Goal: Obtain resource: Download file/media

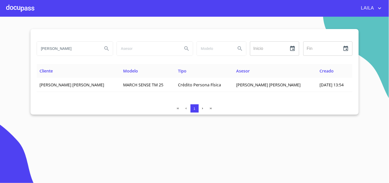
click at [13, 6] on div at bounding box center [20, 8] width 28 height 16
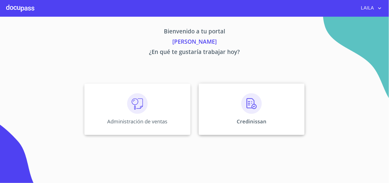
click at [223, 117] on div "Credinissan" at bounding box center [252, 108] width 106 height 51
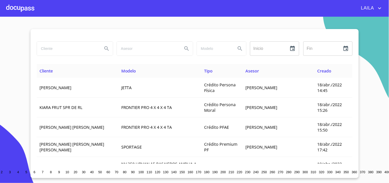
click at [78, 49] on input "search" at bounding box center [68, 49] width 62 height 14
type input "vargas becerra"
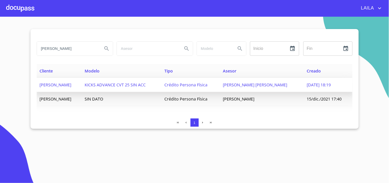
click at [72, 87] on span "GABRIELA VARGAS BECERRA" at bounding box center [56, 85] width 32 height 6
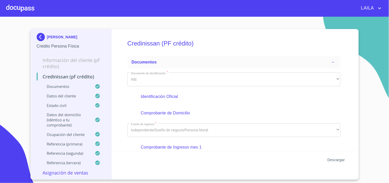
click at [333, 159] on span "Descargar" at bounding box center [336, 160] width 17 height 6
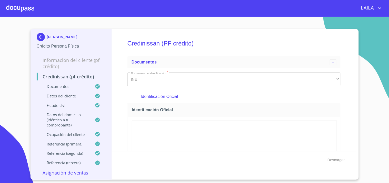
click at [43, 35] on img at bounding box center [42, 37] width 10 height 8
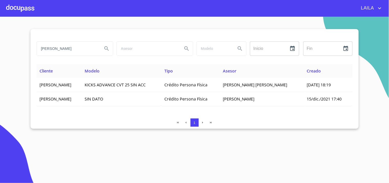
click at [77, 52] on input "vargas becerra" at bounding box center [68, 49] width 62 height 14
type input "rabago loza"
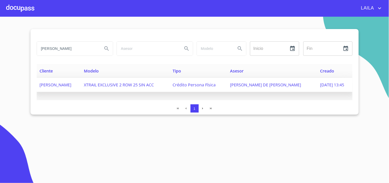
click at [72, 83] on span "ERIKA RABAGO LOZA" at bounding box center [56, 85] width 32 height 6
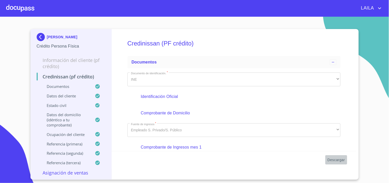
click at [336, 156] on button "Descargar" at bounding box center [337, 159] width 22 height 9
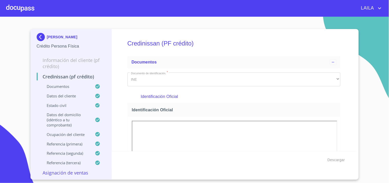
click at [39, 38] on img at bounding box center [42, 37] width 10 height 8
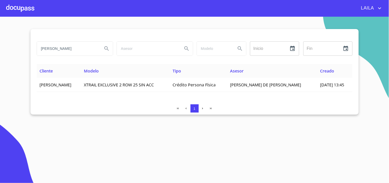
click at [66, 50] on input "rabago loza" at bounding box center [68, 49] width 62 height 14
type input "rivas montaño"
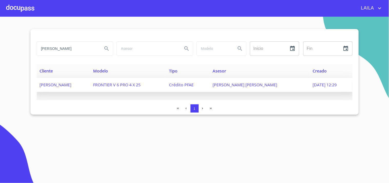
click at [72, 84] on span "RAFAEL RIVAS MONTAÑO" at bounding box center [56, 85] width 32 height 6
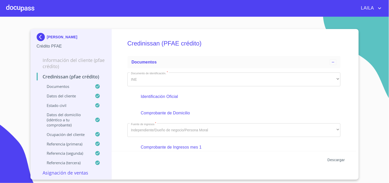
click at [332, 161] on span "Descargar" at bounding box center [336, 160] width 17 height 6
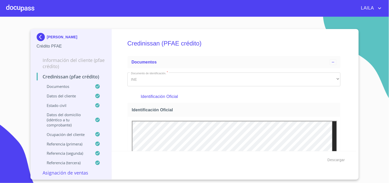
click at [42, 36] on img at bounding box center [42, 37] width 10 height 8
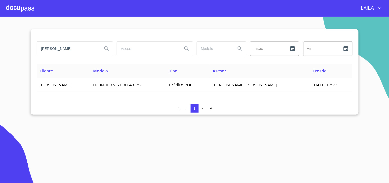
click at [70, 51] on input "rivas montaño" at bounding box center [68, 49] width 62 height 14
click at [69, 50] on input "rivas montaño" at bounding box center [68, 49] width 62 height 14
click at [68, 49] on input "rivas montaño" at bounding box center [68, 49] width 62 height 14
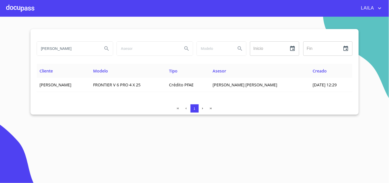
click at [68, 49] on input "rivas montaño" at bounding box center [68, 49] width 62 height 14
type input "[PERSON_NAME]"
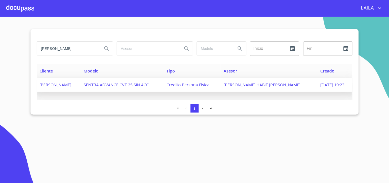
click at [55, 84] on span "[PERSON_NAME]" at bounding box center [56, 85] width 32 height 6
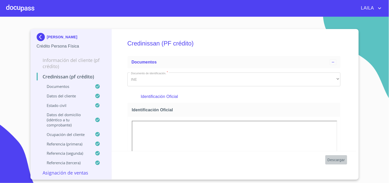
click at [337, 158] on span "Descargar" at bounding box center [336, 160] width 17 height 6
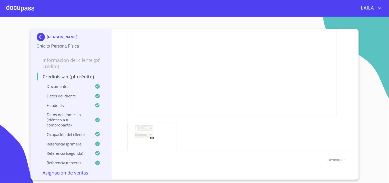
scroll to position [165, 0]
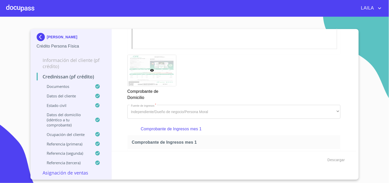
scroll to position [428, 0]
click at [36, 39] on div "[PERSON_NAME] Crédito Persona Física Información del cliente (PF crédito) Credi…" at bounding box center [72, 104] width 82 height 150
click at [40, 39] on img at bounding box center [42, 37] width 10 height 8
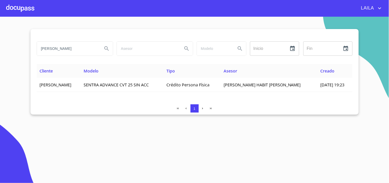
click at [84, 50] on input "[PERSON_NAME]" at bounding box center [68, 49] width 62 height 14
type input "[PERSON_NAME]"
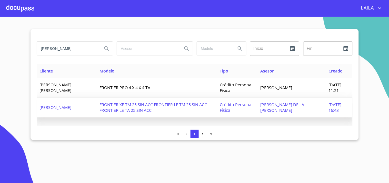
click at [62, 104] on span "[PERSON_NAME]" at bounding box center [56, 107] width 32 height 6
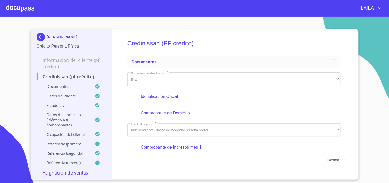
click at [342, 161] on span "Descargar" at bounding box center [336, 160] width 17 height 6
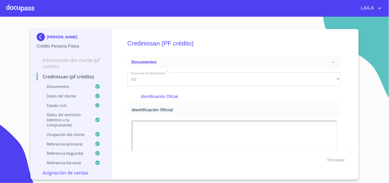
click at [51, 36] on p "[PERSON_NAME]" at bounding box center [62, 37] width 31 height 4
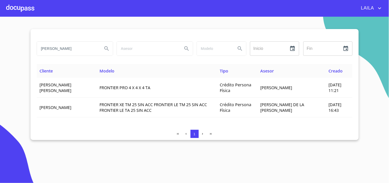
click at [73, 49] on input "[PERSON_NAME]" at bounding box center [68, 49] width 62 height 14
type input "[PERSON_NAME]"
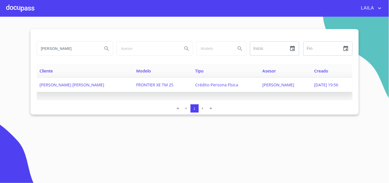
click at [74, 84] on span "[PERSON_NAME] [PERSON_NAME]" at bounding box center [72, 85] width 65 height 6
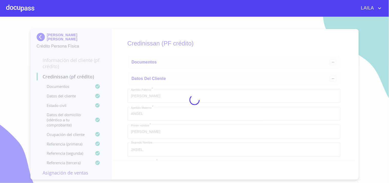
type input "21 de jun. de 1983"
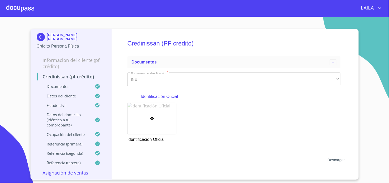
click at [340, 162] on span "Descargar" at bounding box center [336, 160] width 17 height 6
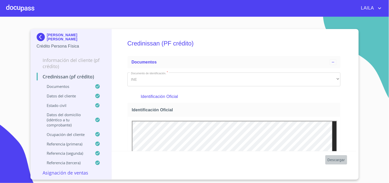
click at [340, 159] on span "Descargar" at bounding box center [336, 160] width 17 height 6
click at [346, 19] on section "[PERSON_NAME] [PERSON_NAME] Persona Física Información del cliente (PF crédito)…" at bounding box center [194, 100] width 389 height 166
click at [44, 38] on img at bounding box center [42, 37] width 10 height 8
